Goal: Task Accomplishment & Management: Complete application form

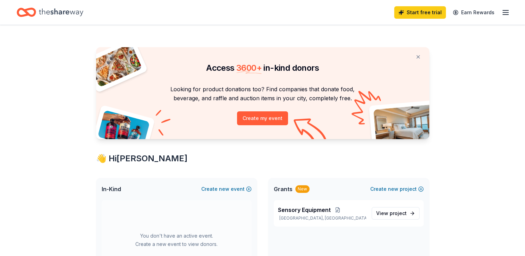
click at [62, 13] on icon "Home" at bounding box center [61, 12] width 44 height 14
click at [31, 13] on icon "Home" at bounding box center [26, 12] width 19 height 16
click at [504, 12] on line "button" at bounding box center [506, 12] width 6 height 0
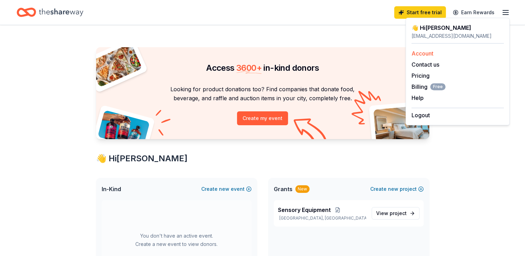
click at [426, 55] on link "Account" at bounding box center [423, 53] width 22 height 7
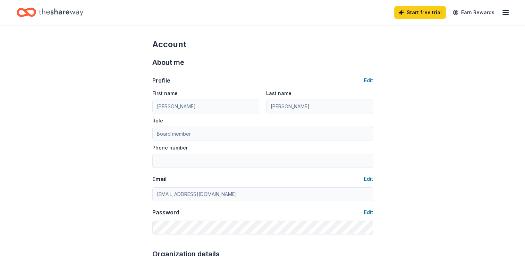
click at [63, 15] on icon "Home" at bounding box center [61, 12] width 44 height 14
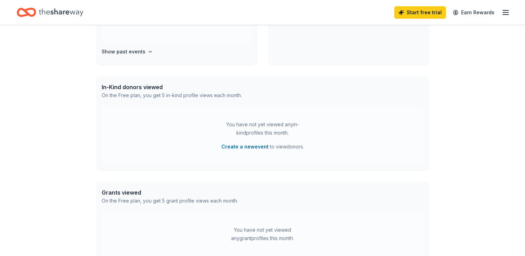
scroll to position [193, 0]
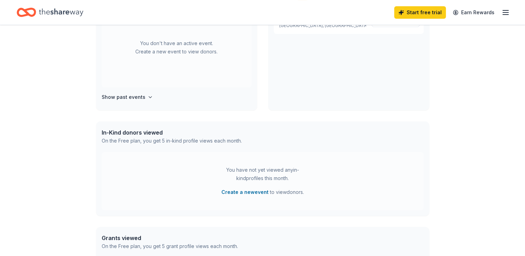
click at [146, 135] on div "In-Kind donors viewed" at bounding box center [172, 132] width 140 height 8
click at [143, 104] on div "You don't have an active event. Create a new event to view donors. Show past ev…" at bounding box center [176, 59] width 161 height 103
click at [148, 98] on icon "button" at bounding box center [151, 97] width 6 height 6
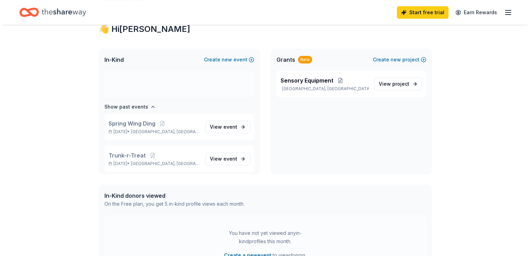
scroll to position [0, 0]
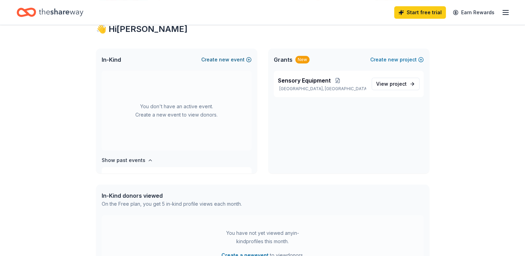
click at [248, 59] on button "Create new event" at bounding box center [226, 60] width 50 height 8
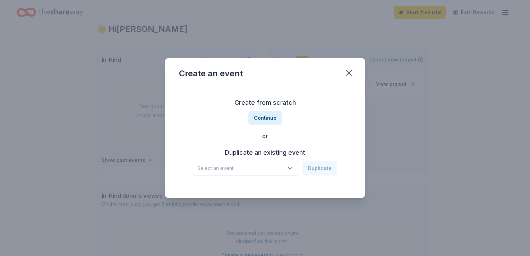
click at [293, 167] on icon "button" at bounding box center [290, 168] width 7 height 7
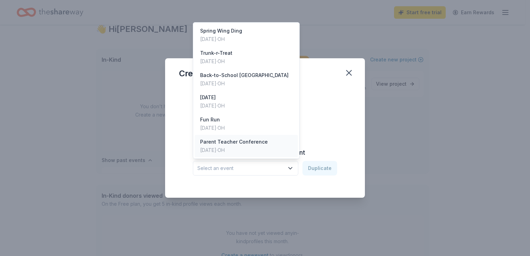
click at [267, 143] on div "Parent Teacher Conference Nov 09, 2023 · OH" at bounding box center [246, 146] width 103 height 22
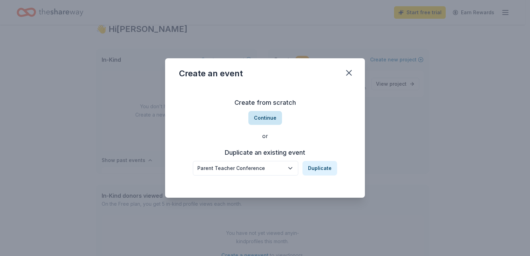
click at [274, 124] on button "Continue" at bounding box center [266, 118] width 34 height 14
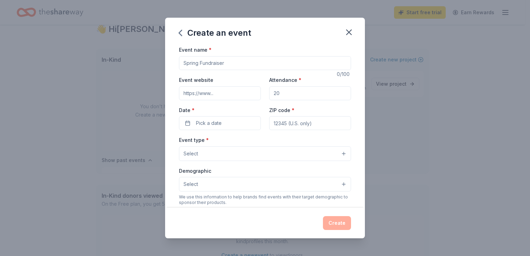
click at [229, 63] on input "Event name *" at bounding box center [265, 63] width 172 height 14
type input "Parent Teacher Conference night dinner for staff"
type input "85"
click at [201, 120] on span "Pick a date" at bounding box center [209, 123] width 26 height 8
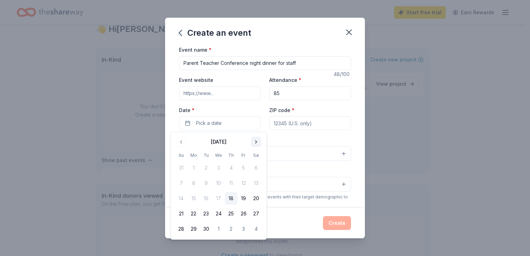
click at [255, 142] on button "Go to next month" at bounding box center [256, 142] width 10 height 10
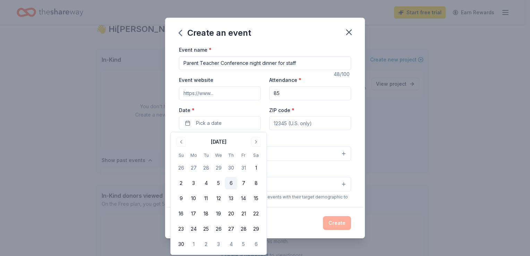
click at [231, 183] on button "6" at bounding box center [231, 183] width 12 height 12
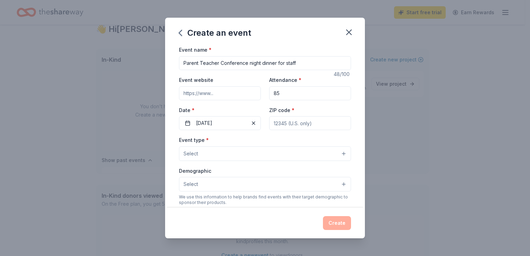
click at [314, 122] on input "ZIP code *" at bounding box center [310, 123] width 82 height 14
type input "44134"
click at [339, 156] on button "Select" at bounding box center [265, 154] width 172 height 15
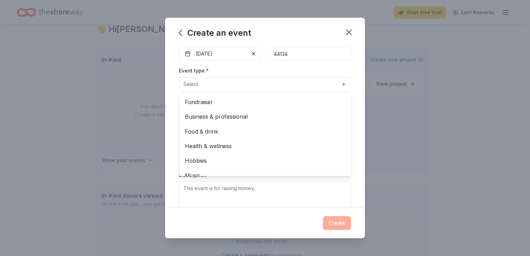
scroll to position [69, 0]
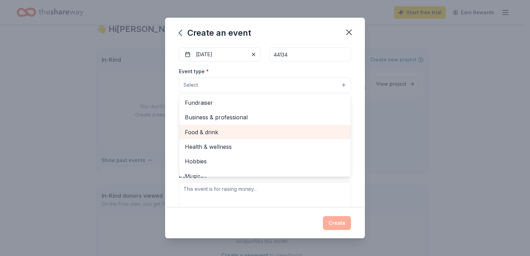
click at [252, 133] on span "Food & drink" at bounding box center [265, 132] width 160 height 9
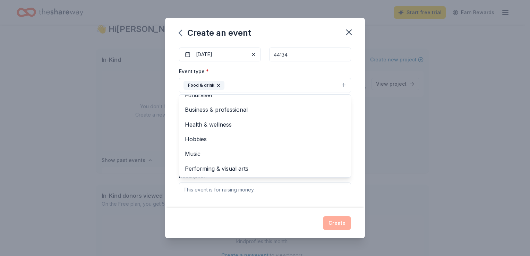
scroll to position [0, 0]
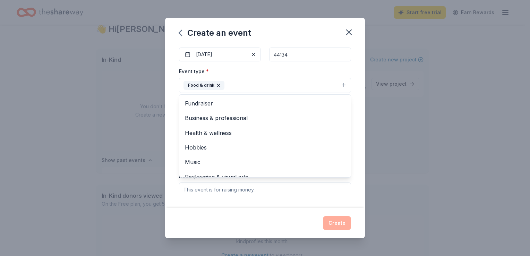
click at [351, 73] on div "Event name * Parent Teacher Conference night dinner for staff 48 /100 Event web…" at bounding box center [265, 126] width 200 height 162
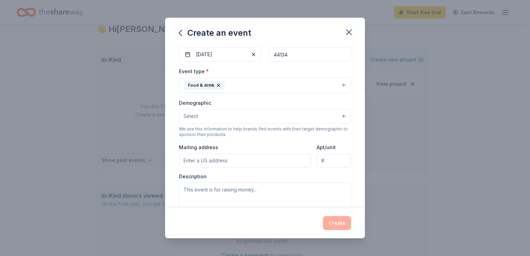
click at [338, 118] on button "Select" at bounding box center [265, 116] width 172 height 15
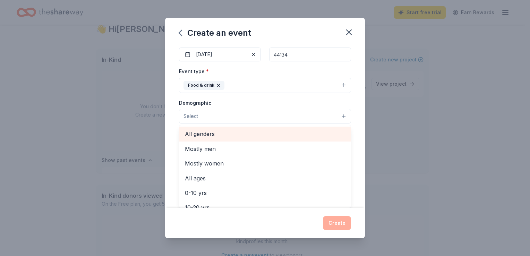
click at [321, 133] on span "All genders" at bounding box center [265, 133] width 160 height 9
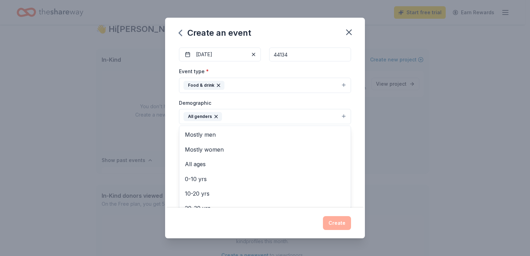
click at [355, 116] on div "Event name * Parent Teacher Conference night dinner for staff 48 /100 Event web…" at bounding box center [265, 126] width 200 height 162
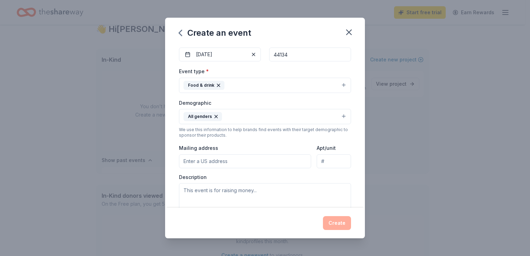
click at [268, 158] on input "Mailing address" at bounding box center [245, 161] width 132 height 14
type input "3600 Dentzler Road, Parma, OH, 44134"
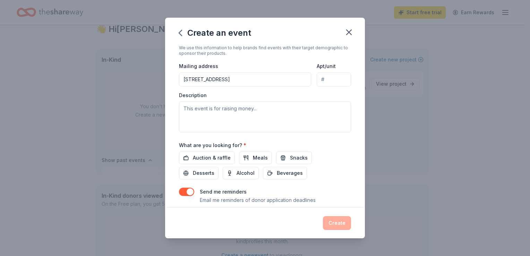
scroll to position [151, 0]
click at [259, 156] on span "Meals" at bounding box center [260, 157] width 15 height 8
click at [194, 172] on span "Desserts" at bounding box center [204, 172] width 22 height 8
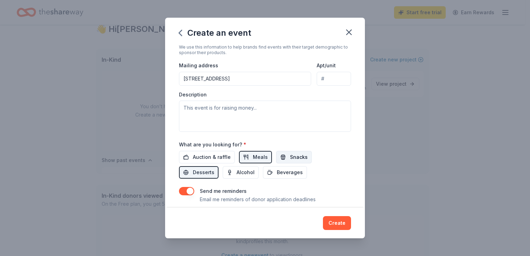
click at [290, 158] on span "Snacks" at bounding box center [299, 157] width 18 height 8
click at [288, 173] on span "Beverages" at bounding box center [290, 172] width 26 height 8
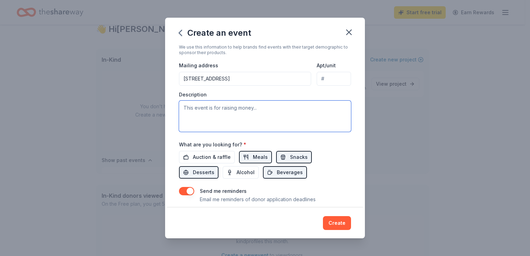
click at [221, 120] on textarea at bounding box center [265, 116] width 172 height 31
paste textarea "Parent-Teacher Conference Night Staff Dinner Our amazing teachers and staff wil…"
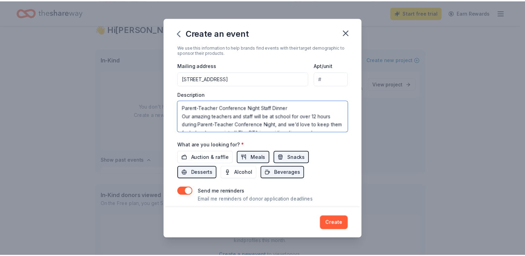
scroll to position [46, 0]
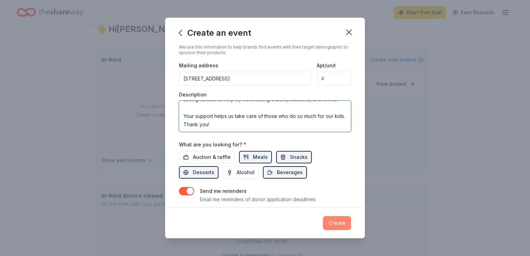
type textarea "Parent-Teacher Conference Night Staff Dinner Our amazing teachers and staff wil…"
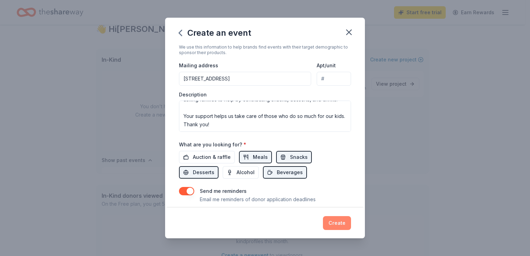
click at [337, 224] on button "Create" at bounding box center [337, 223] width 28 height 14
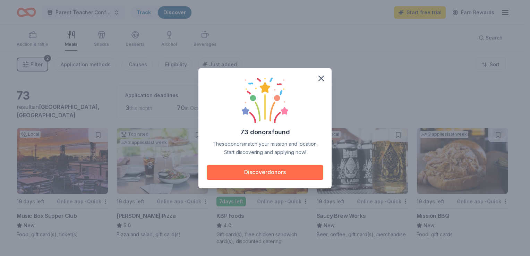
click at [286, 177] on button "Discover donors" at bounding box center [265, 172] width 117 height 15
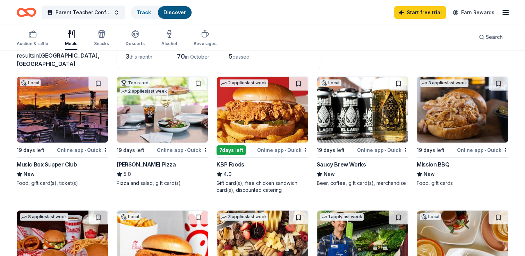
scroll to position [49, 0]
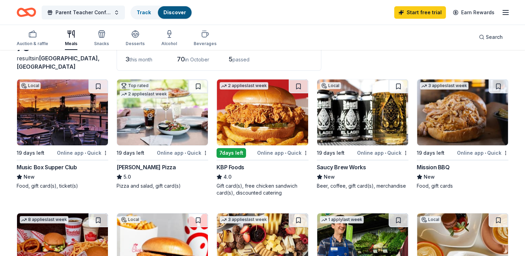
click at [179, 152] on div "Online app • Quick" at bounding box center [182, 153] width 51 height 9
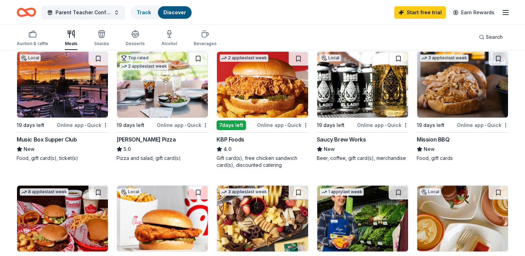
scroll to position [77, 0]
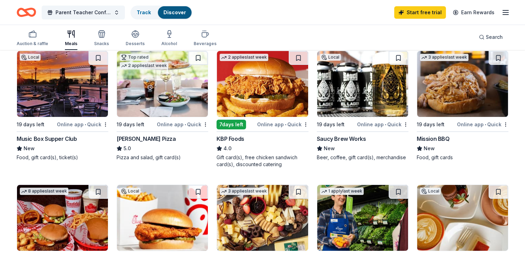
click at [477, 124] on div "Online app • Quick" at bounding box center [482, 124] width 51 height 9
click at [508, 12] on line "button" at bounding box center [506, 12] width 6 height 0
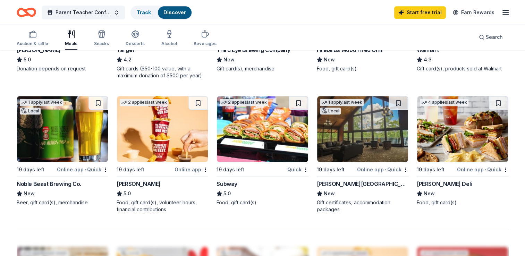
scroll to position [430, 0]
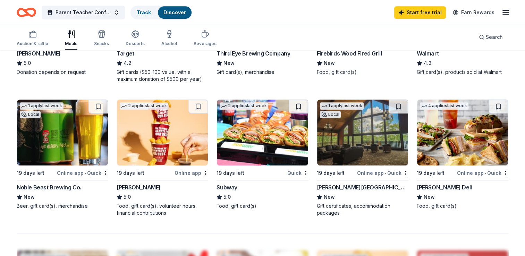
click at [467, 145] on img at bounding box center [462, 133] width 91 height 66
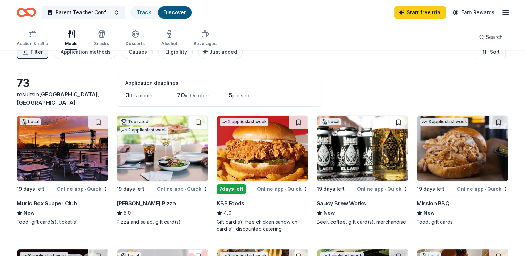
scroll to position [0, 0]
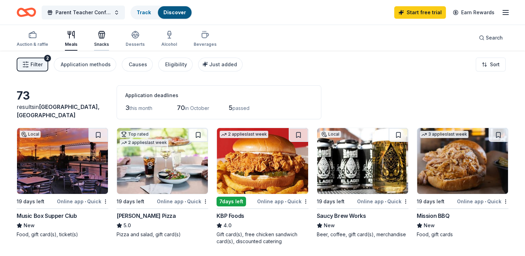
click at [103, 38] on icon "button" at bounding box center [102, 35] width 8 height 8
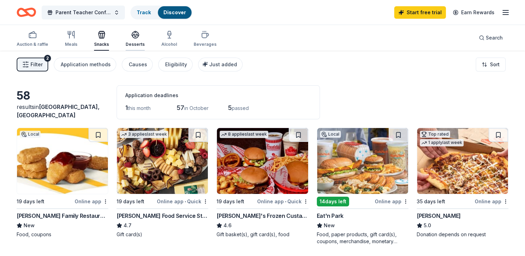
click at [134, 38] on icon "button" at bounding box center [135, 37] width 6 height 2
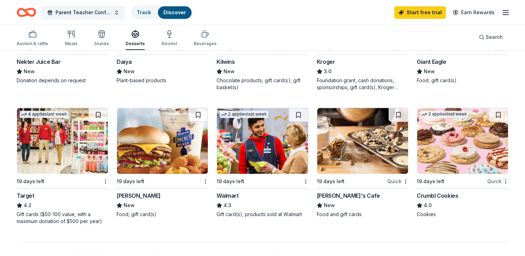
scroll to position [430, 0]
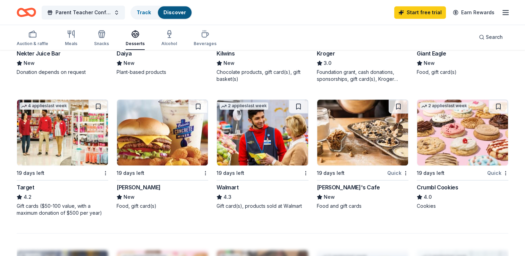
click at [447, 185] on div "Crumbl Cookies" at bounding box center [437, 187] width 41 height 8
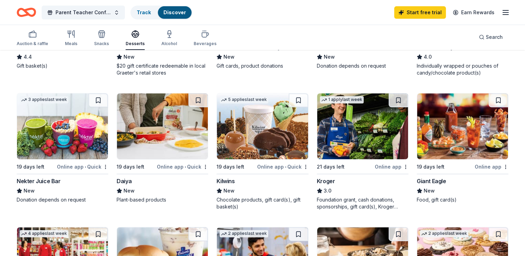
scroll to position [306, 0]
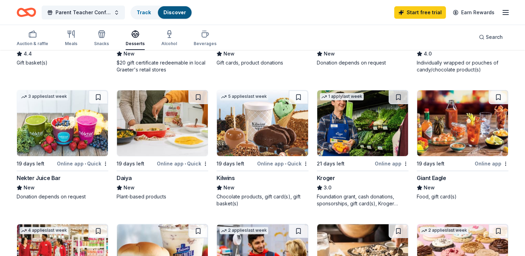
click at [485, 162] on div "Online app" at bounding box center [492, 163] width 34 height 9
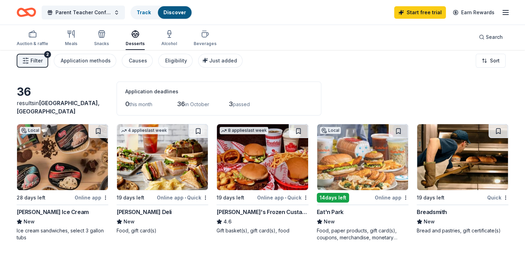
scroll to position [0, 0]
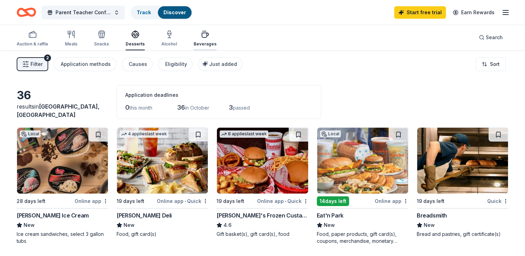
click at [206, 34] on div "button" at bounding box center [205, 34] width 23 height 8
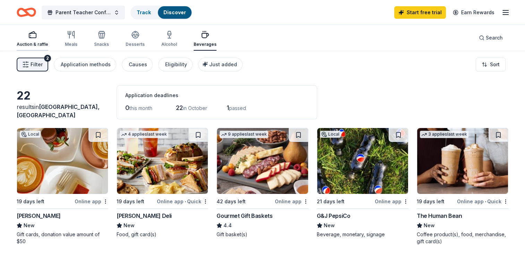
click at [28, 41] on div "Auction & raffle" at bounding box center [33, 39] width 32 height 17
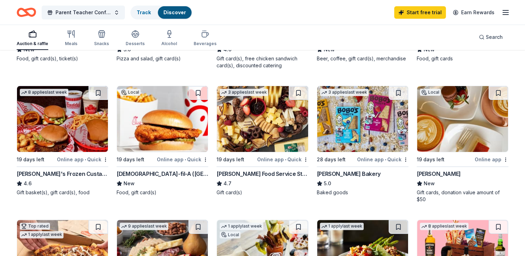
scroll to position [178, 0]
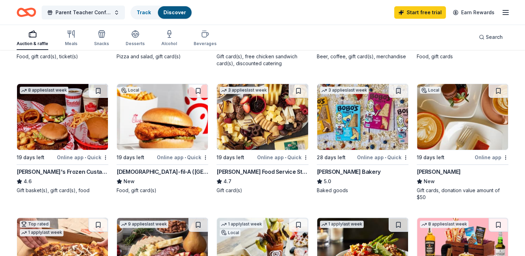
click at [165, 132] on img at bounding box center [162, 117] width 91 height 66
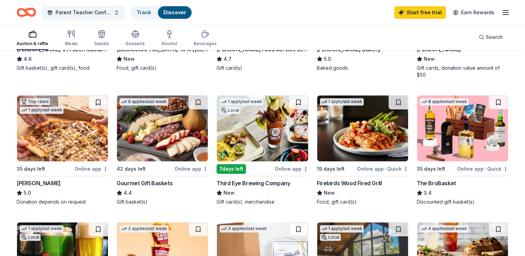
scroll to position [300, 0]
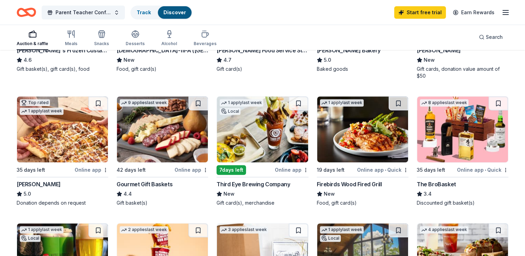
click at [157, 184] on div "Gourmet Gift Baskets" at bounding box center [145, 184] width 56 height 8
click at [109, 12] on span "Parent Teacher Conference night dinner for staff" at bounding box center [84, 12] width 56 height 8
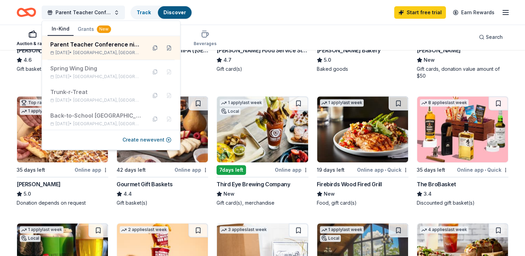
click at [88, 30] on button "Grants New" at bounding box center [95, 29] width 42 height 12
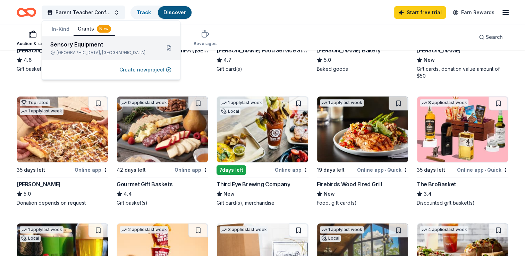
click at [95, 50] on div "Parma, OH" at bounding box center [102, 53] width 105 height 6
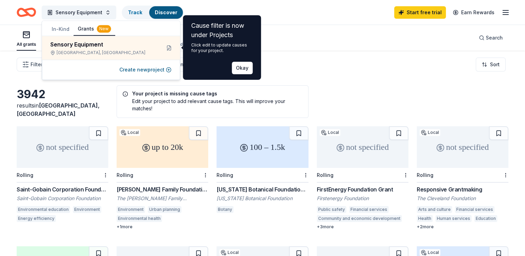
click at [356, 60] on div "Filter Eligibility Type of support CyberGrants Local Sort" at bounding box center [262, 65] width 525 height 28
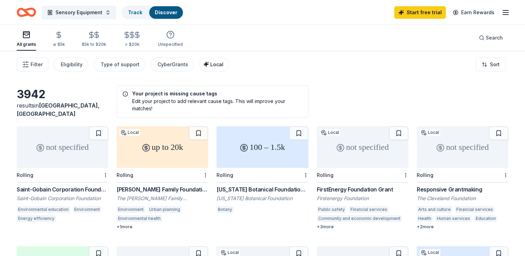
click at [211, 66] on span "Local" at bounding box center [216, 64] width 13 height 6
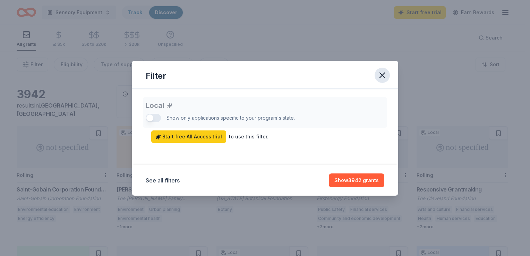
click at [381, 76] on icon "button" at bounding box center [383, 75] width 10 height 10
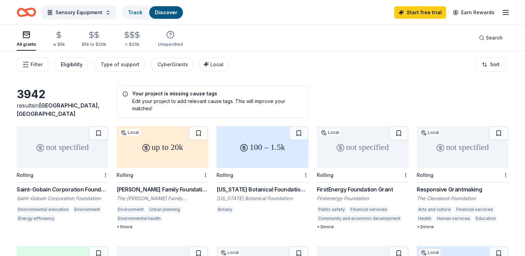
click at [75, 70] on button "Eligibility" at bounding box center [71, 65] width 34 height 14
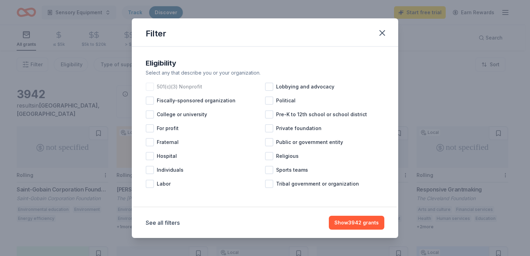
click at [149, 85] on div at bounding box center [150, 87] width 8 height 8
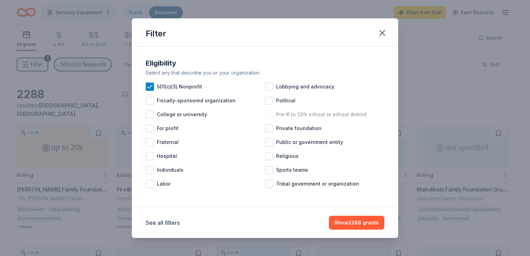
click at [268, 115] on div at bounding box center [269, 114] width 8 height 8
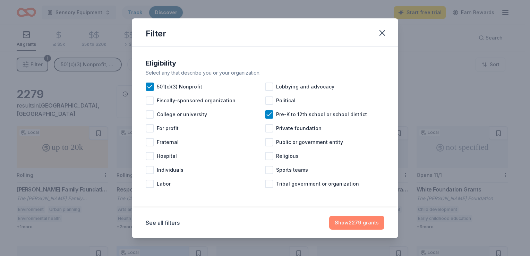
click at [343, 225] on button "Show 2279 grants" at bounding box center [356, 223] width 55 height 14
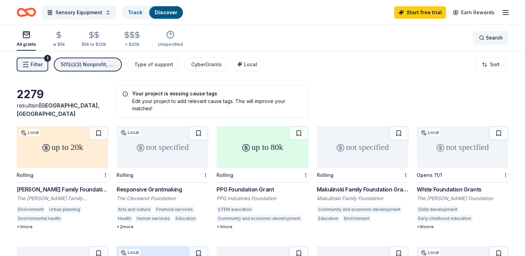
click at [485, 41] on div "Search" at bounding box center [491, 38] width 24 height 8
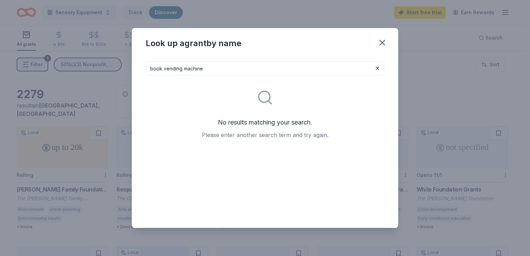
click at [347, 72] on input "book vending machine" at bounding box center [265, 68] width 239 height 14
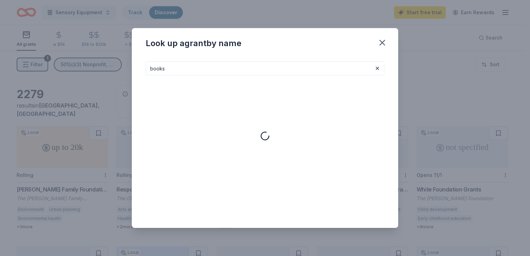
type input "books"
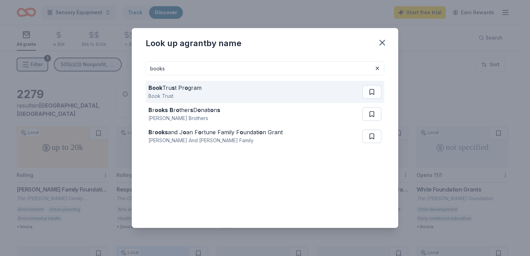
click at [176, 91] on div "Book Tru s t Pr o gram" at bounding box center [175, 88] width 53 height 8
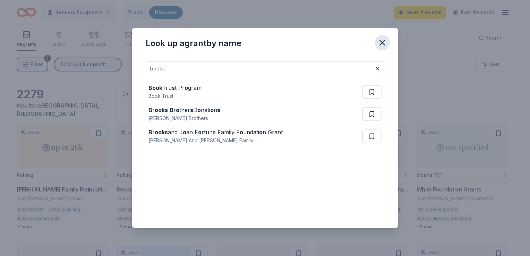
click at [384, 44] on icon "button" at bounding box center [382, 42] width 5 height 5
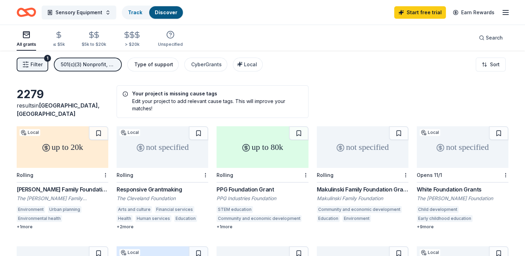
click at [164, 65] on div "Type of support" at bounding box center [153, 64] width 39 height 8
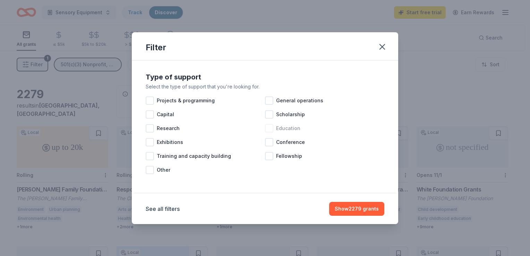
click at [271, 129] on div at bounding box center [269, 128] width 8 height 8
click at [352, 209] on button "Show 890 grants" at bounding box center [358, 209] width 53 height 14
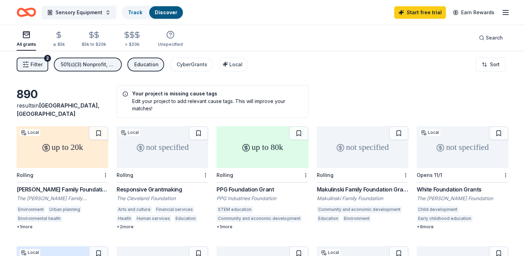
click at [157, 188] on div "Responsive Grantmaking" at bounding box center [163, 189] width 92 height 8
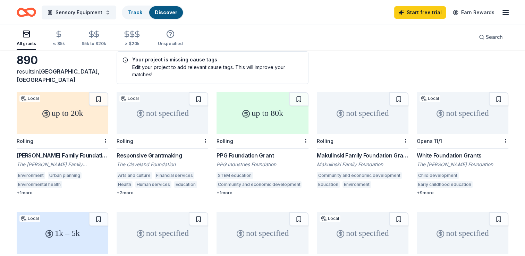
scroll to position [32, 0]
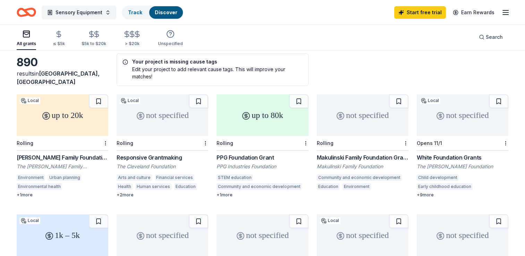
click at [350, 154] on div "Makulinski Family Foundation Grant" at bounding box center [363, 157] width 92 height 8
click at [355, 156] on div "Makulinski Family Foundation Grant" at bounding box center [363, 157] width 92 height 8
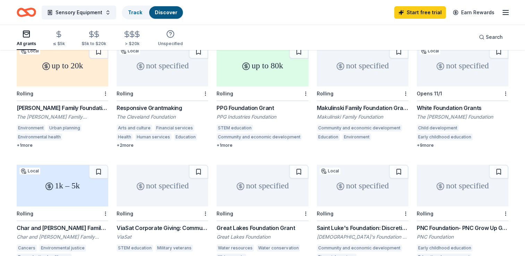
click at [453, 69] on div "not specified" at bounding box center [463, 66] width 92 height 42
click at [152, 106] on div "Responsive Grantmaking" at bounding box center [163, 108] width 92 height 8
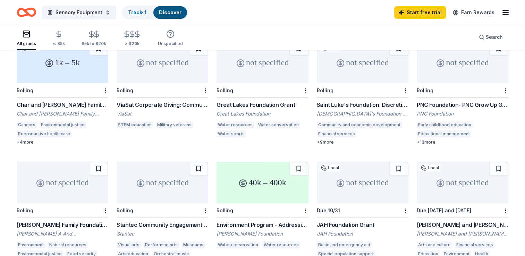
scroll to position [211, 0]
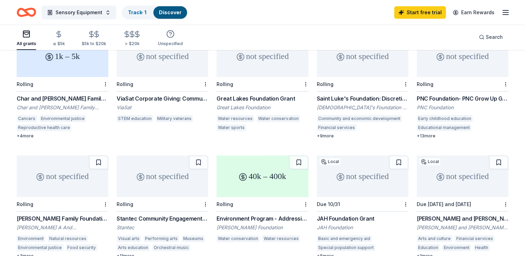
click at [433, 135] on div "+ 13 more" at bounding box center [463, 136] width 92 height 6
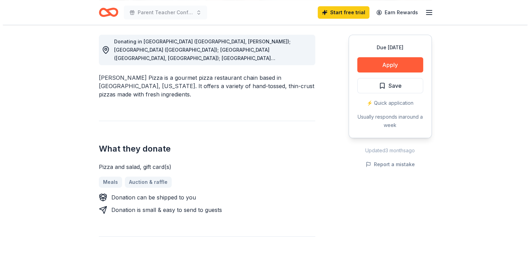
scroll to position [183, 0]
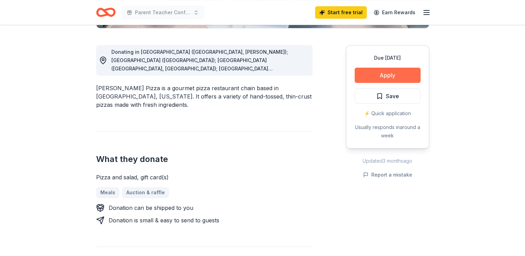
click at [395, 74] on button "Apply" at bounding box center [388, 75] width 66 height 15
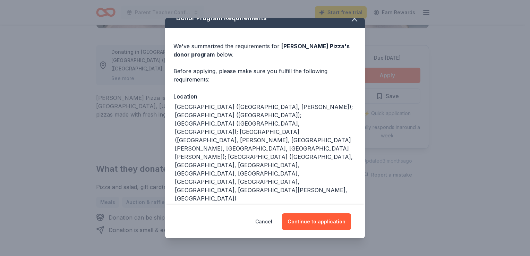
scroll to position [12, 0]
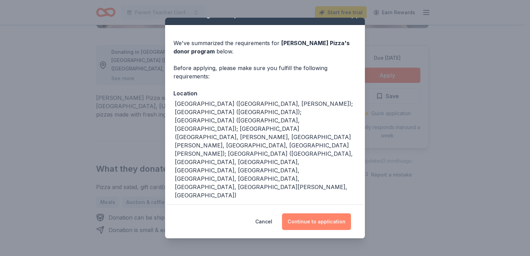
click at [312, 224] on button "Continue to application" at bounding box center [316, 222] width 69 height 17
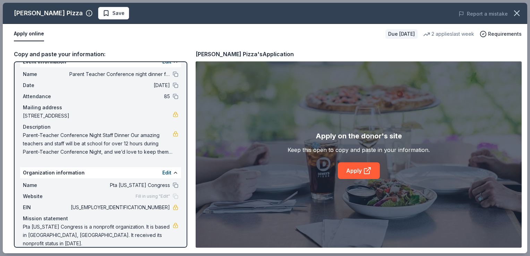
scroll to position [0, 0]
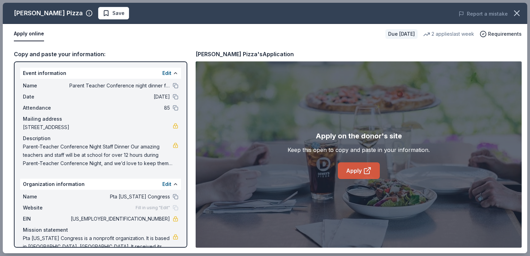
click at [362, 173] on link "Apply" at bounding box center [359, 170] width 42 height 17
drag, startPoint x: 187, startPoint y: 119, endPoint x: 189, endPoint y: 158, distance: 38.9
click at [189, 158] on div "Copy and paste your information: Event information Edit Name Parent Teacher Con…" at bounding box center [265, 148] width 525 height 209
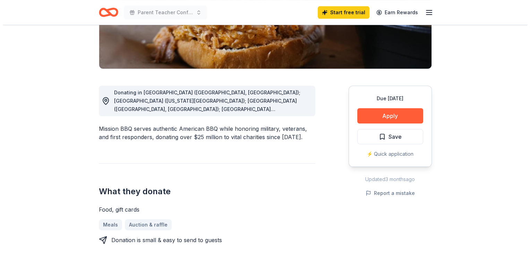
scroll to position [152, 0]
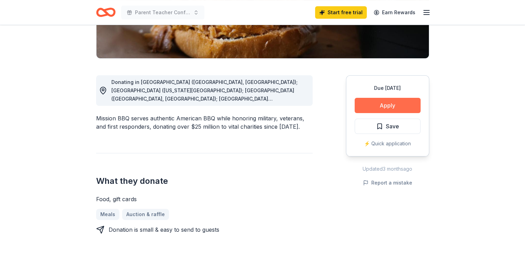
click at [388, 108] on button "Apply" at bounding box center [388, 105] width 66 height 15
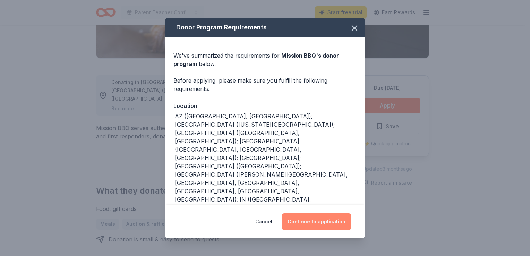
click at [308, 220] on button "Continue to application" at bounding box center [316, 222] width 69 height 17
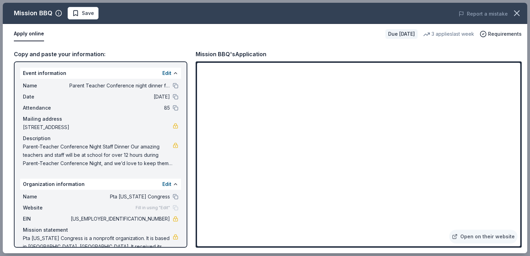
scroll to position [11, 0]
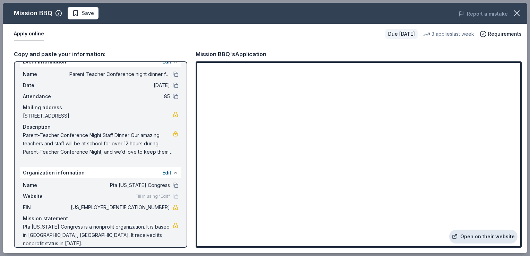
click at [483, 239] on link "Open on their website" at bounding box center [484, 237] width 68 height 14
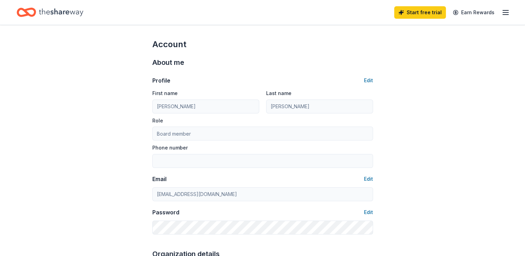
click at [507, 9] on icon "button" at bounding box center [506, 12] width 8 height 8
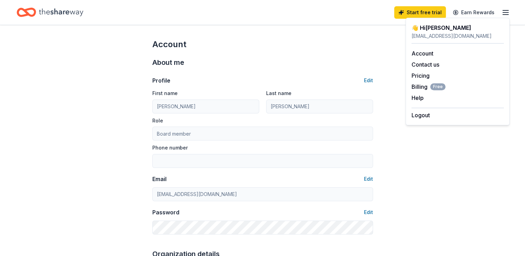
click at [28, 13] on icon "Home" at bounding box center [23, 12] width 11 height 7
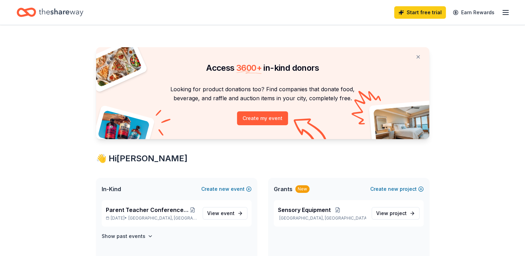
click at [29, 14] on icon "Home" at bounding box center [26, 12] width 19 height 16
click at [233, 213] on span "event" at bounding box center [228, 213] width 14 height 6
click at [143, 209] on span "Parent Teacher Conference night dinner for staff" at bounding box center [147, 210] width 83 height 8
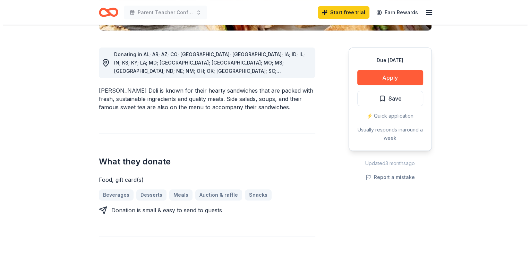
scroll to position [179, 0]
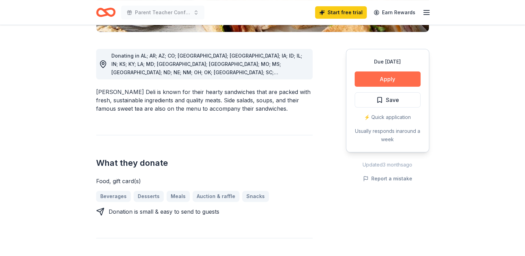
click at [396, 81] on button "Apply" at bounding box center [388, 79] width 66 height 15
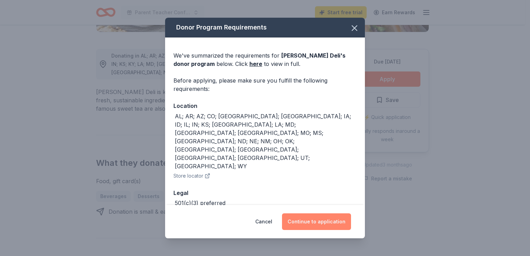
click at [322, 221] on button "Continue to application" at bounding box center [316, 222] width 69 height 17
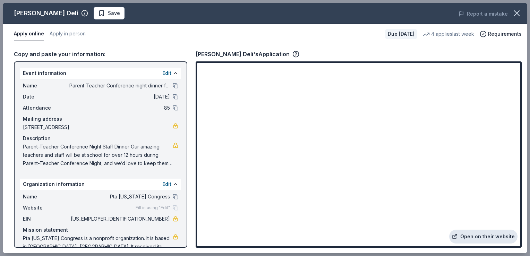
click at [486, 238] on link "Open on their website" at bounding box center [484, 237] width 68 height 14
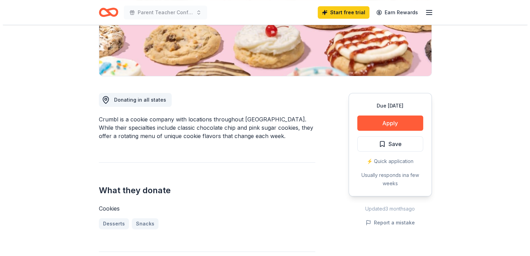
scroll to position [149, 0]
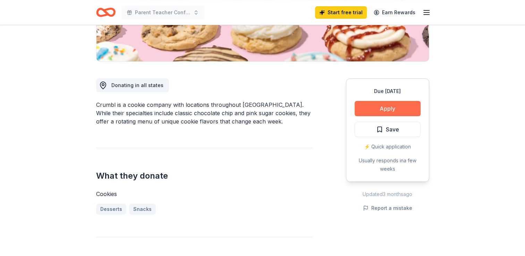
click at [381, 110] on button "Apply" at bounding box center [388, 108] width 66 height 15
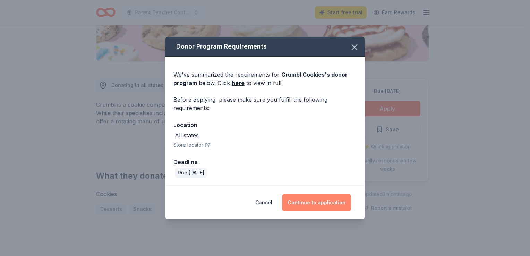
click at [318, 205] on button "Continue to application" at bounding box center [316, 202] width 69 height 17
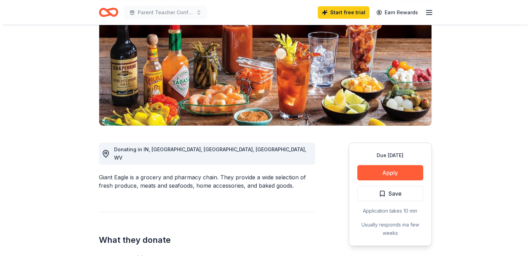
scroll to position [98, 0]
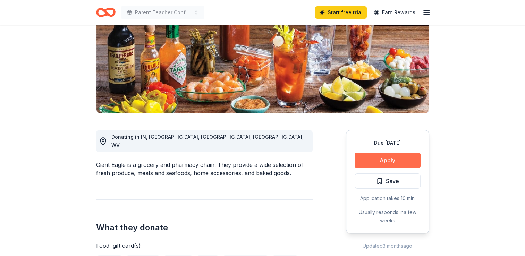
click at [385, 163] on button "Apply" at bounding box center [388, 160] width 66 height 15
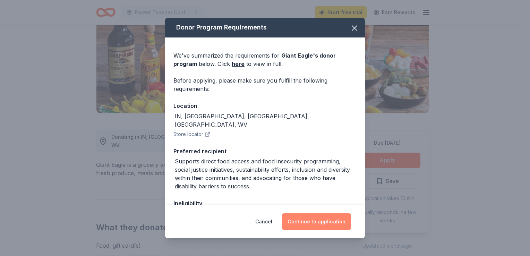
click at [329, 225] on button "Continue to application" at bounding box center [316, 222] width 69 height 17
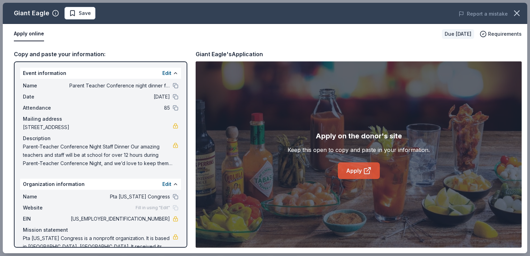
click at [361, 176] on link "Apply" at bounding box center [359, 170] width 42 height 17
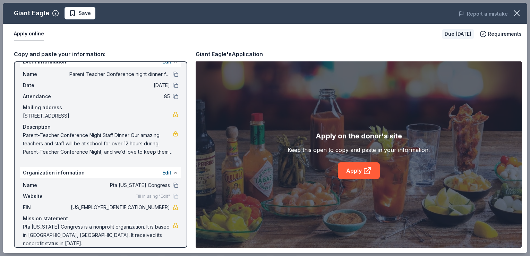
scroll to position [0, 0]
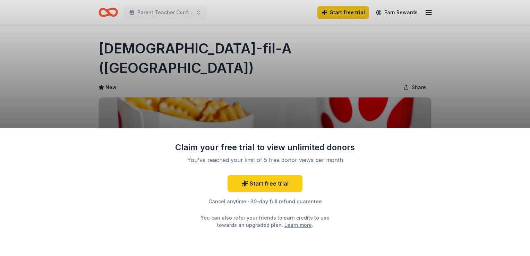
click at [303, 117] on div "Claim your free trial to view unlimited donors You've reached your limit of 5 f…" at bounding box center [265, 128] width 530 height 256
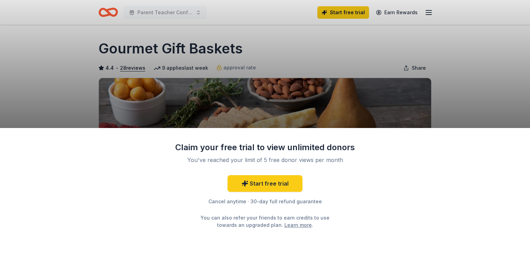
click at [430, 73] on div "Claim your free trial to view unlimited donors You've reached your limit of 5 f…" at bounding box center [265, 128] width 530 height 256
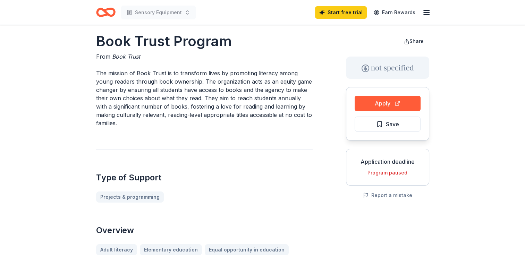
scroll to position [4, 0]
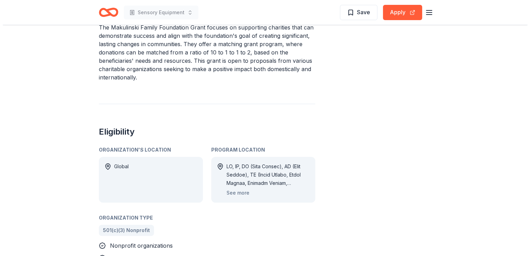
scroll to position [250, 0]
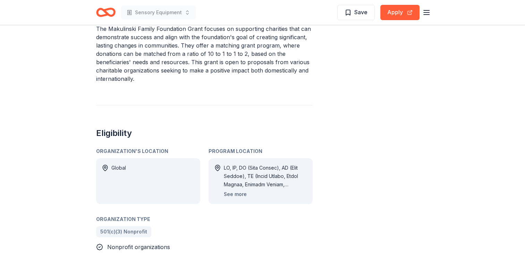
click at [235, 195] on button "See more" at bounding box center [235, 194] width 23 height 8
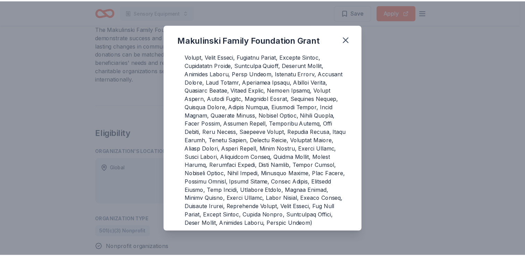
scroll to position [0, 0]
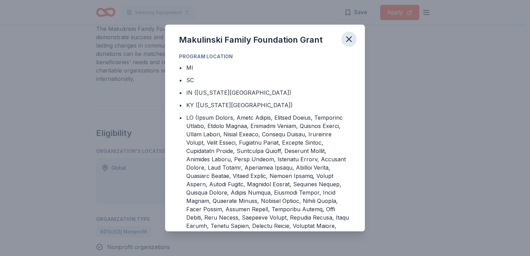
click at [349, 39] on icon "button" at bounding box center [349, 39] width 5 height 5
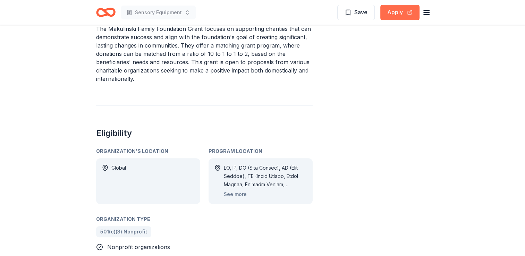
click at [397, 16] on button "Apply" at bounding box center [399, 12] width 39 height 15
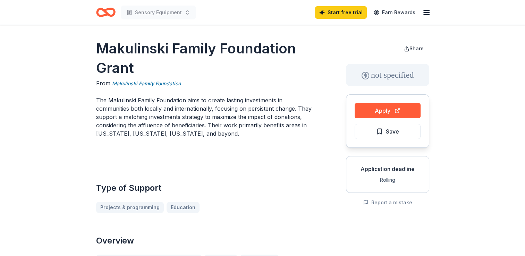
click at [430, 6] on div "Start free trial Earn Rewards" at bounding box center [373, 12] width 116 height 16
click at [427, 10] on icon "button" at bounding box center [427, 12] width 8 height 8
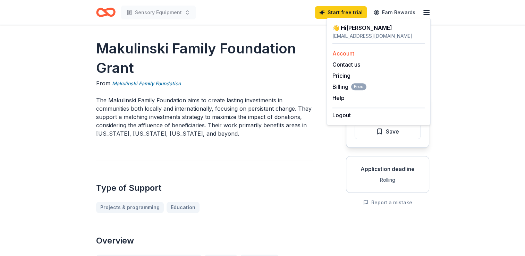
click at [350, 54] on link "Account" at bounding box center [344, 53] width 22 height 7
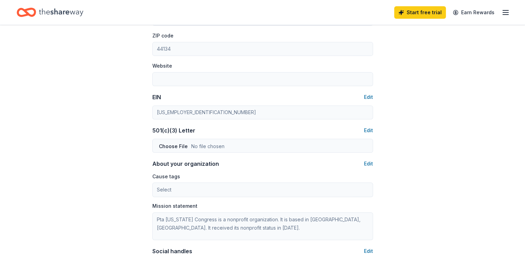
scroll to position [278, 0]
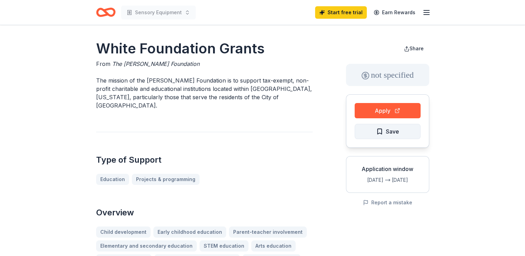
click at [390, 127] on span "Save" at bounding box center [392, 131] width 13 height 9
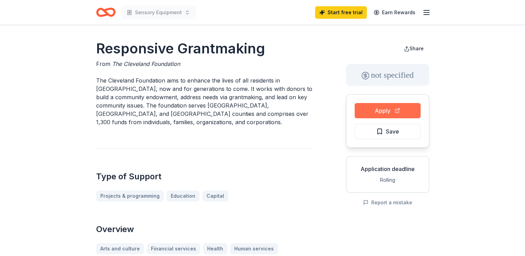
click at [387, 105] on button "Apply" at bounding box center [388, 110] width 66 height 15
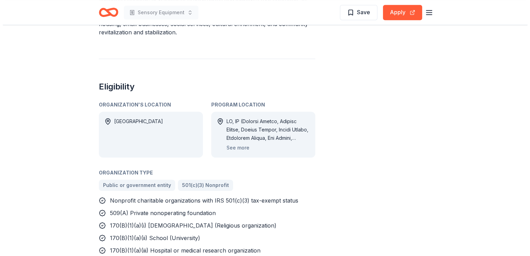
scroll to position [442, 0]
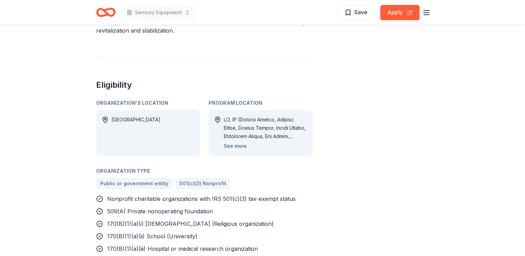
click at [236, 142] on button "See more" at bounding box center [235, 146] width 23 height 8
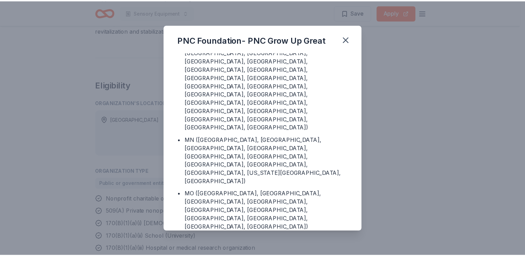
scroll to position [902, 0]
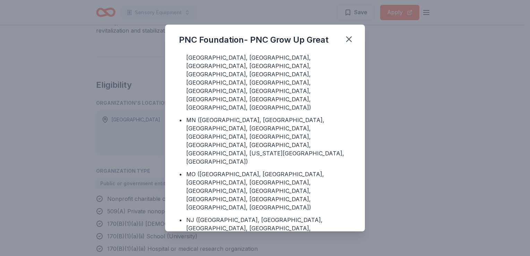
click at [481, 142] on div "PNC Foundation- PNC Grow Up Great Program Location • DC • AL ([GEOGRAPHIC_DATA]…" at bounding box center [265, 128] width 530 height 256
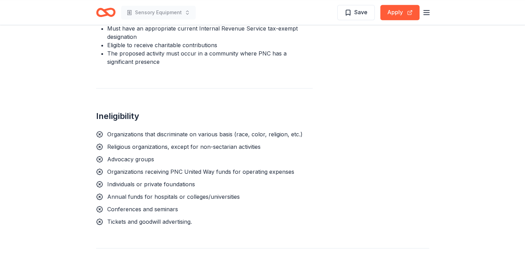
scroll to position [835, 0]
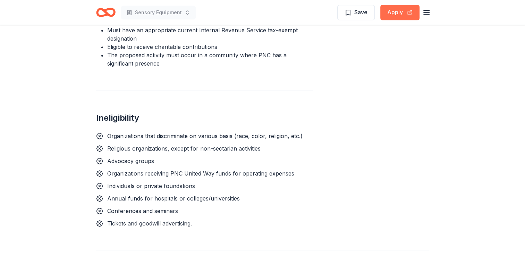
click at [401, 15] on button "Apply" at bounding box center [399, 12] width 39 height 15
